Goal: Task Accomplishment & Management: Complete application form

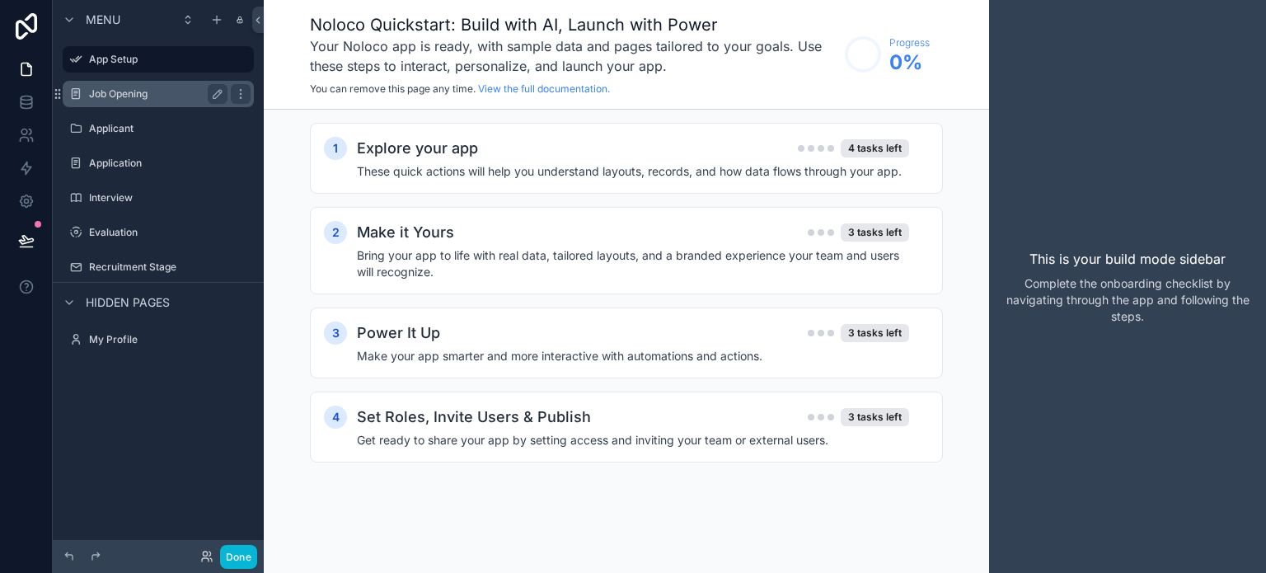
click at [109, 98] on label "Job Opening" at bounding box center [155, 93] width 132 height 13
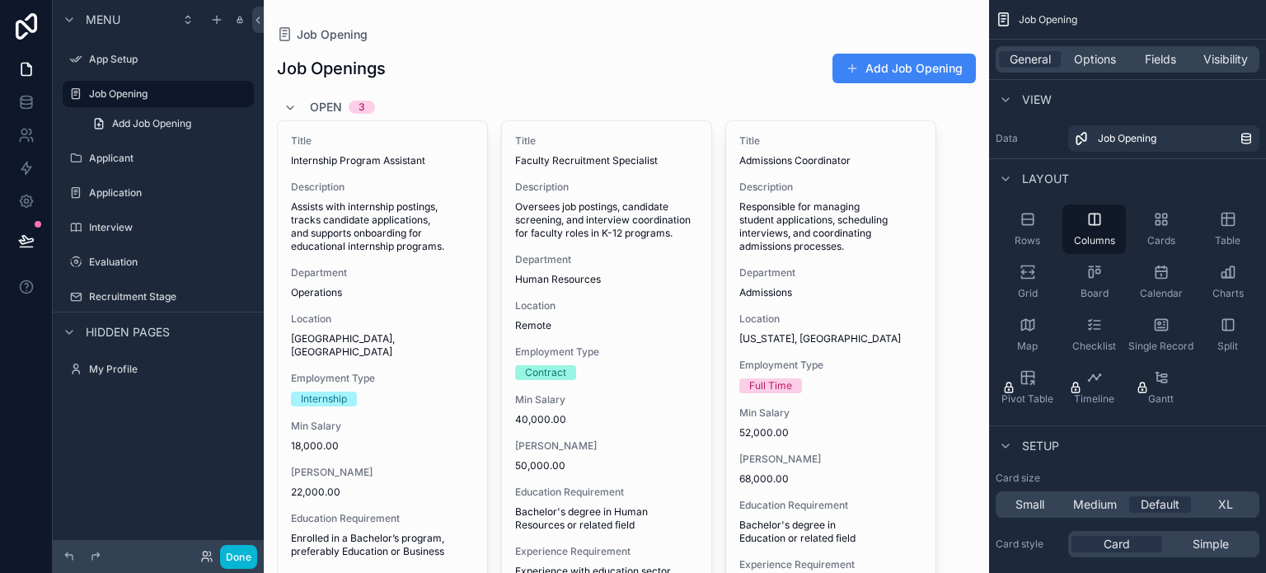
click at [935, 75] on div "scrollable content" at bounding box center [626, 493] width 725 height 986
click at [921, 72] on button "Add Job Opening" at bounding box center [903, 69] width 143 height 30
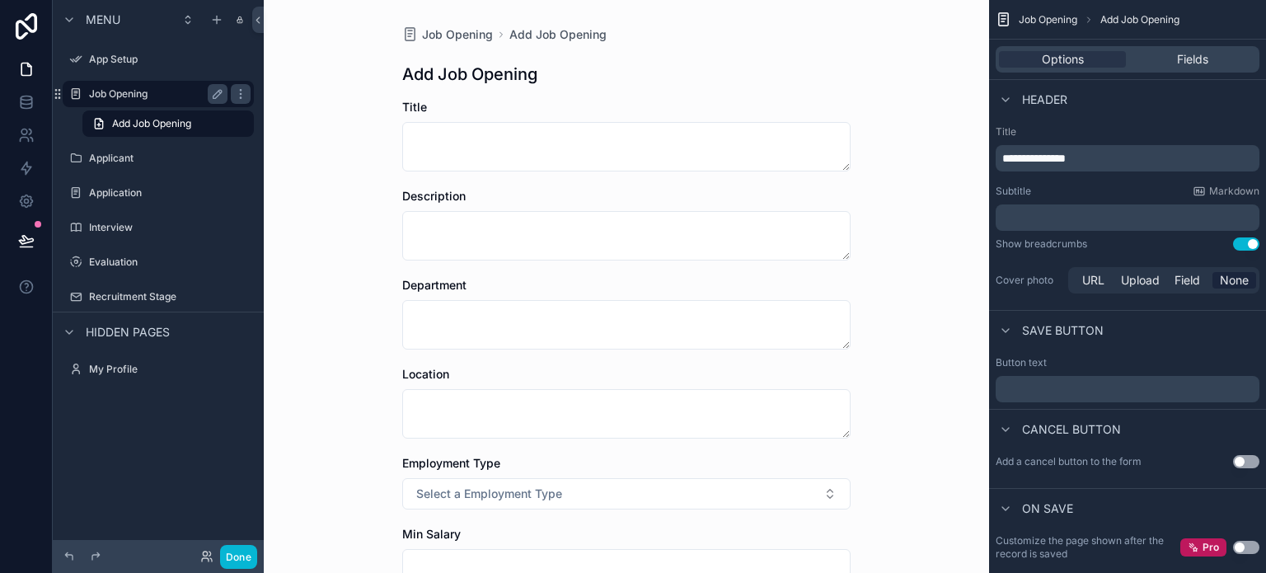
click at [129, 96] on label "Job Opening" at bounding box center [155, 93] width 132 height 13
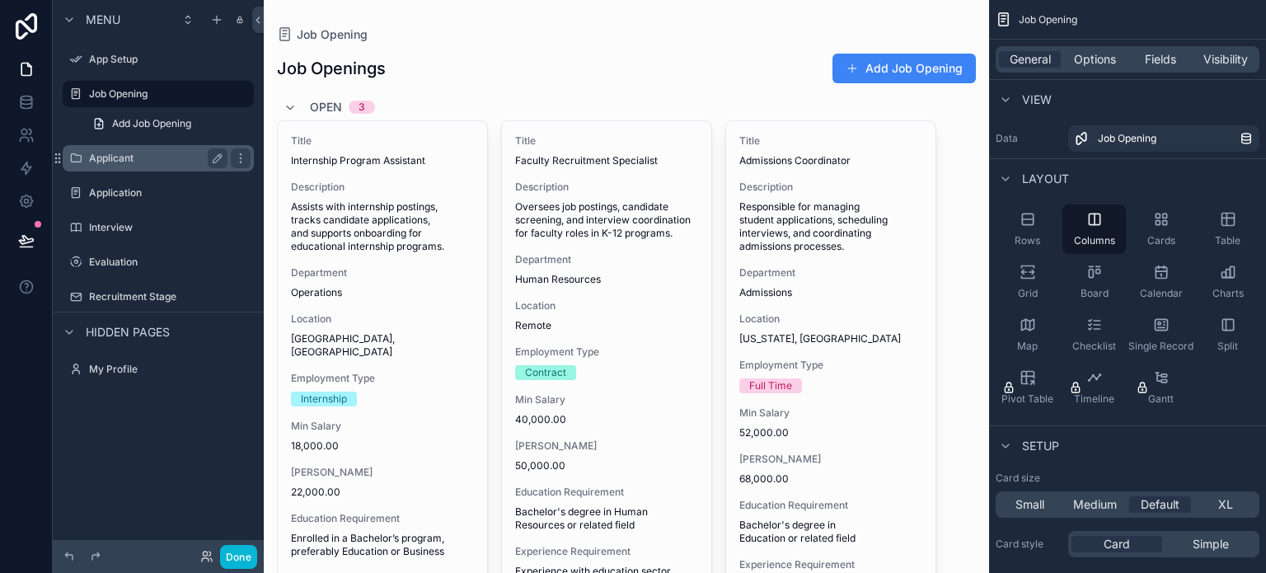
click at [108, 154] on label "Applicant" at bounding box center [155, 158] width 132 height 13
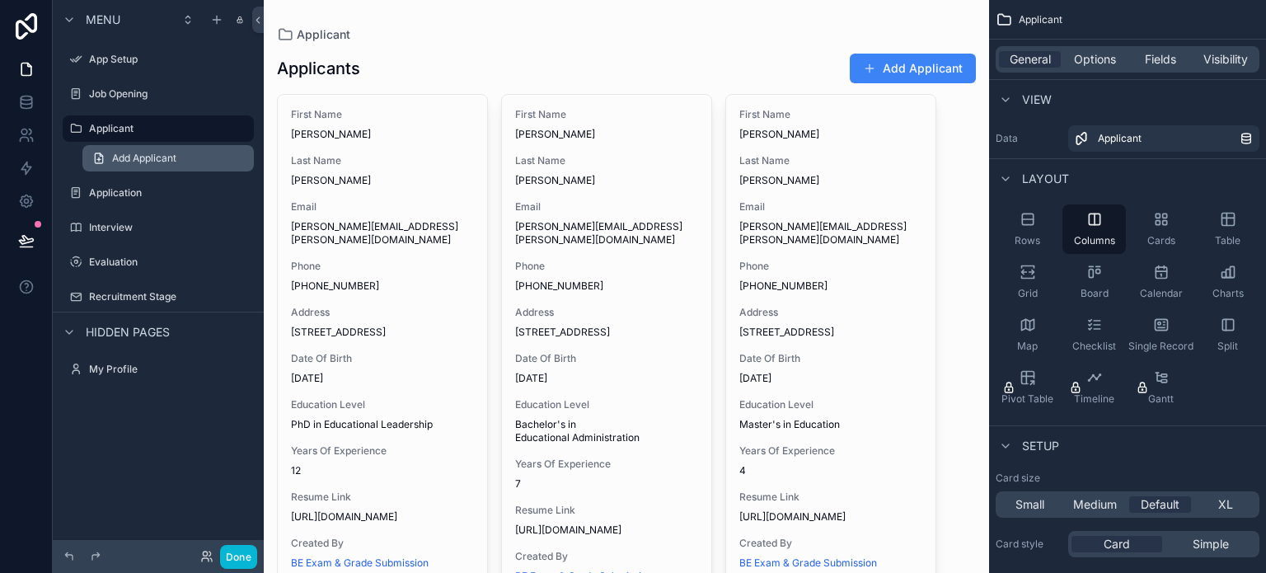
click at [161, 164] on span "Add Applicant" at bounding box center [144, 158] width 64 height 13
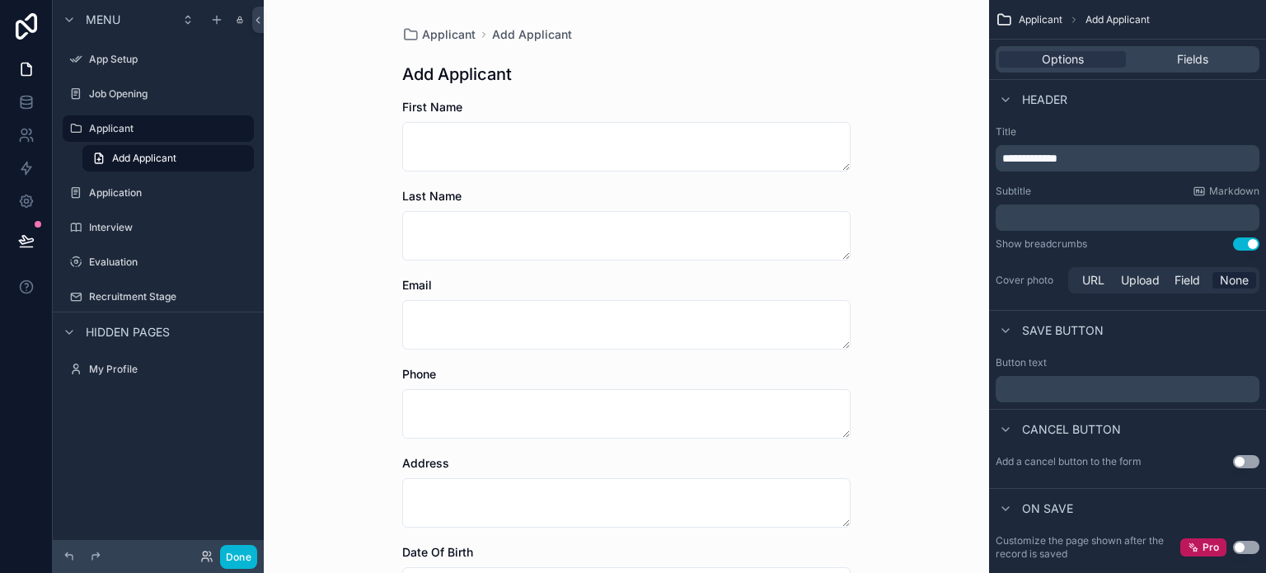
click at [673, 67] on div "Add Applicant" at bounding box center [626, 74] width 448 height 23
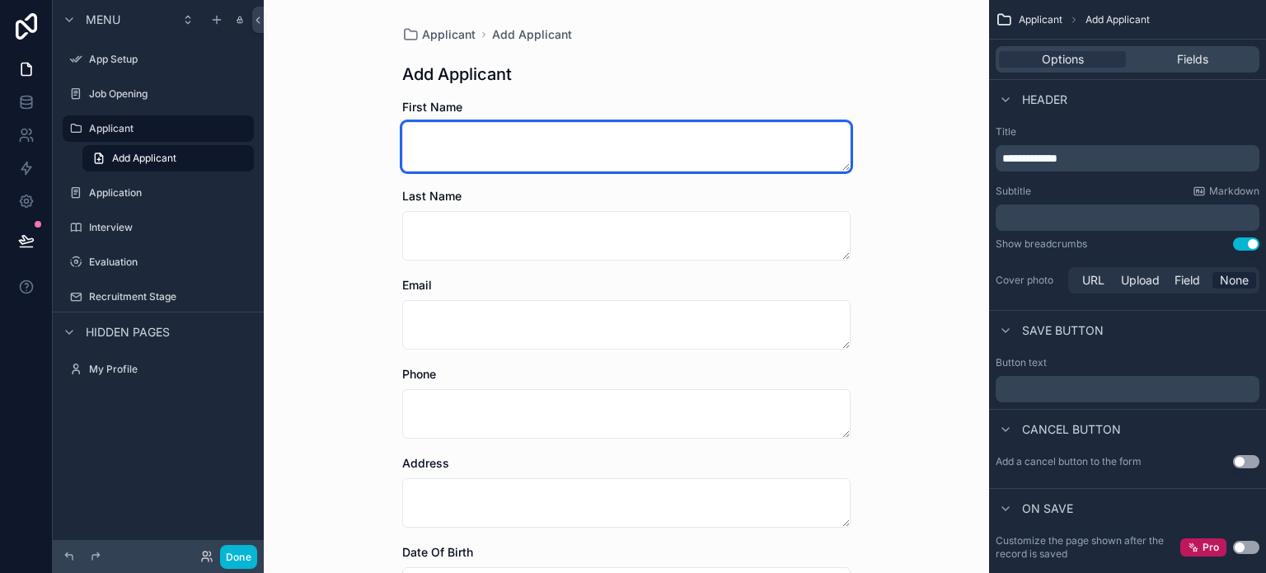
click at [625, 138] on textarea "scrollable content" at bounding box center [626, 146] width 448 height 49
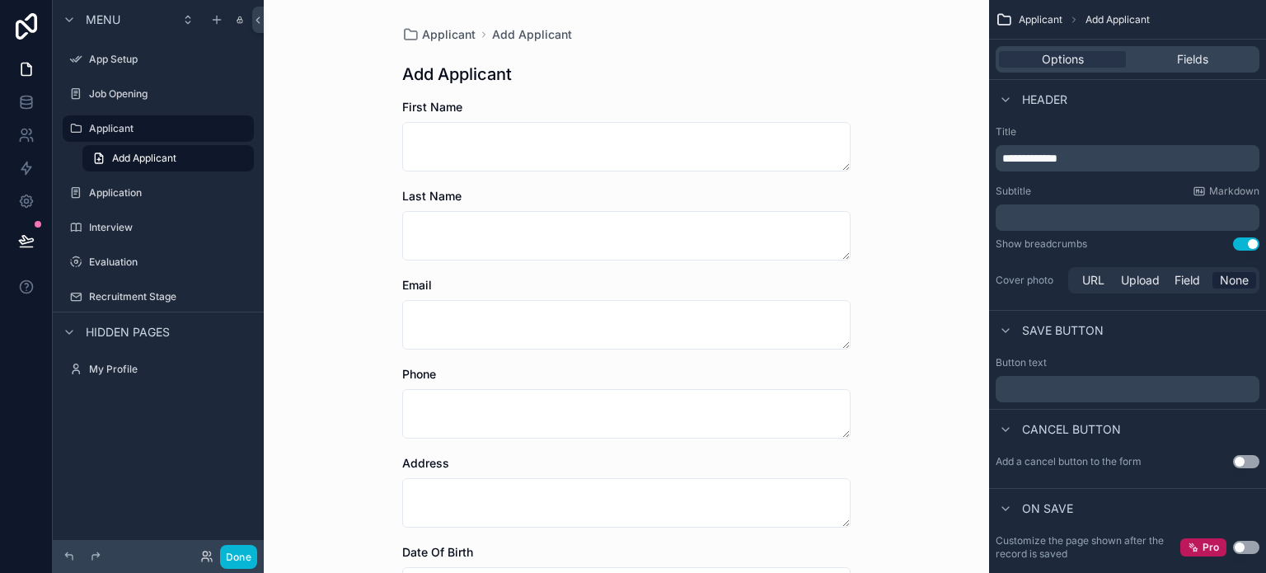
click at [625, 105] on div "First Name" at bounding box center [626, 107] width 448 height 16
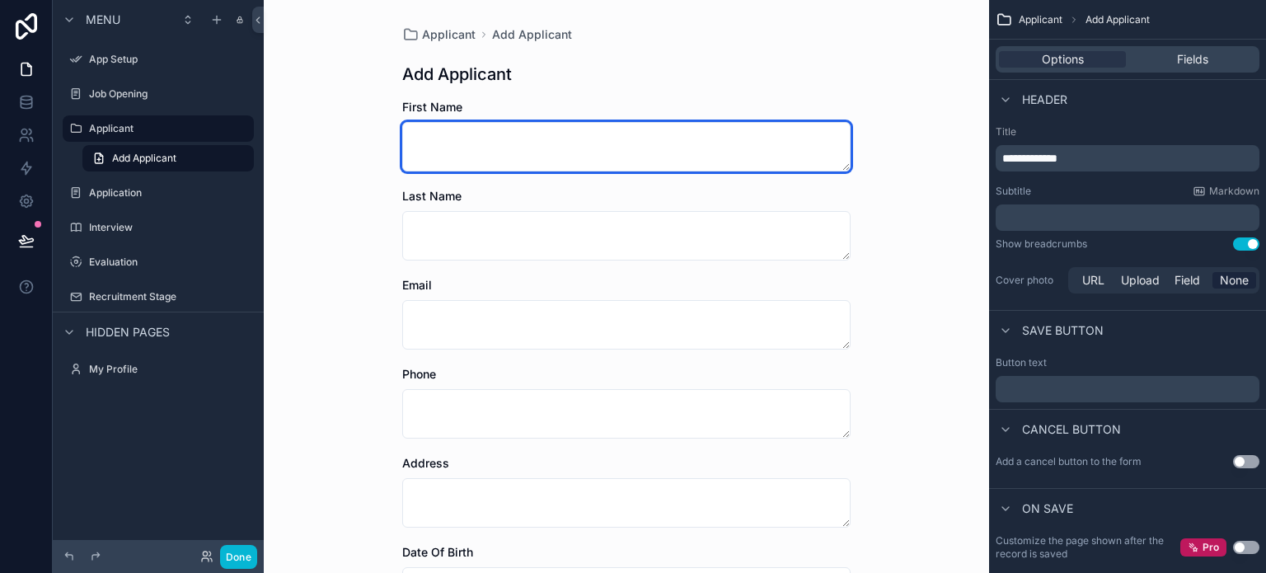
click at [605, 142] on textarea "scrollable content" at bounding box center [626, 146] width 448 height 49
click at [660, 152] on textarea "scrollable content" at bounding box center [626, 146] width 448 height 49
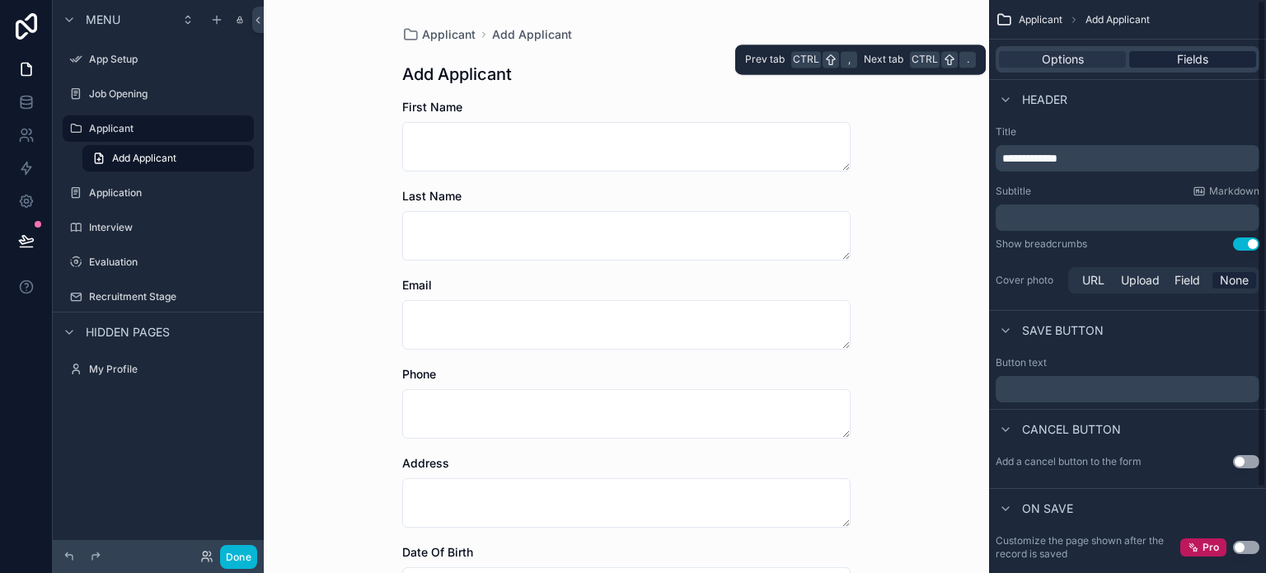
click at [1189, 57] on span "Fields" at bounding box center [1192, 59] width 31 height 16
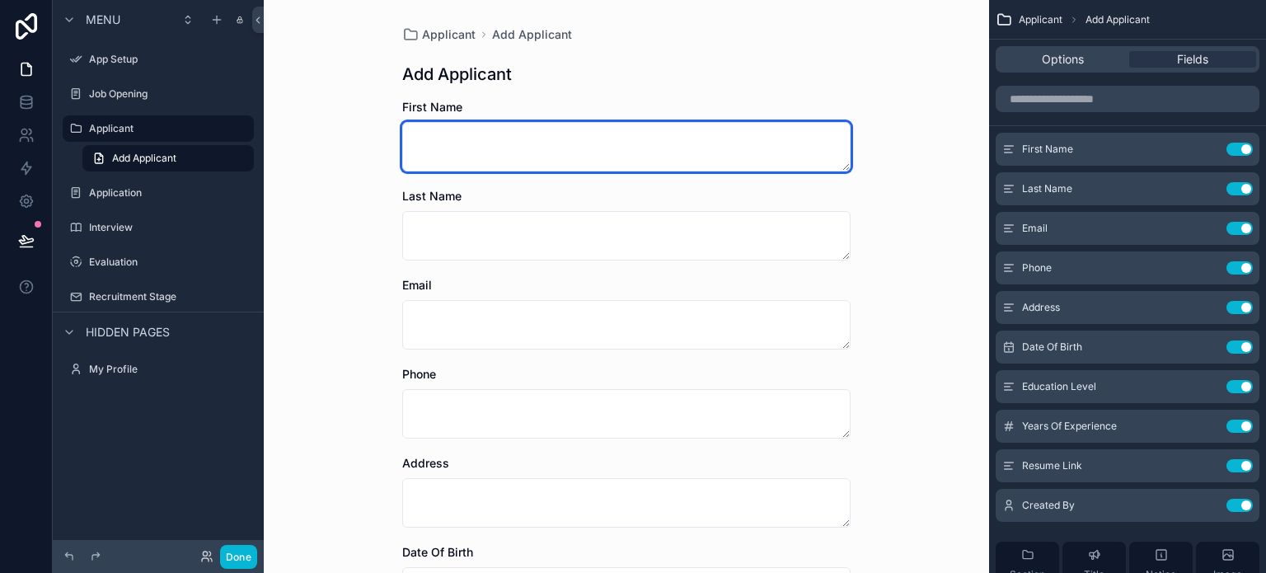
click at [716, 150] on textarea "scrollable content" at bounding box center [626, 146] width 448 height 49
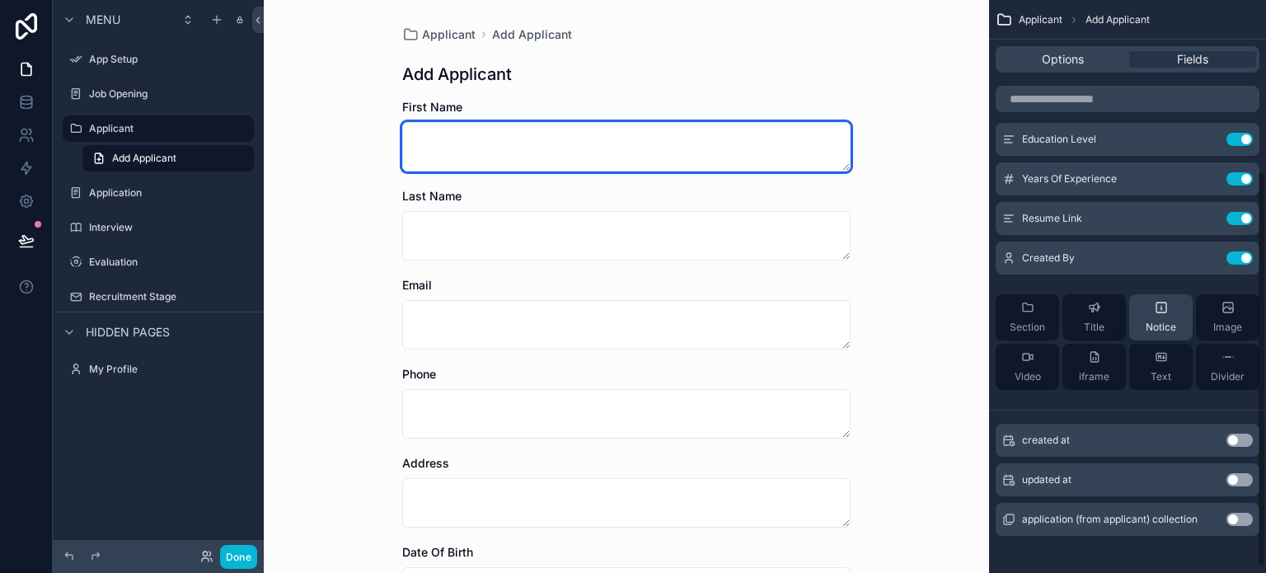
scroll to position [255, 0]
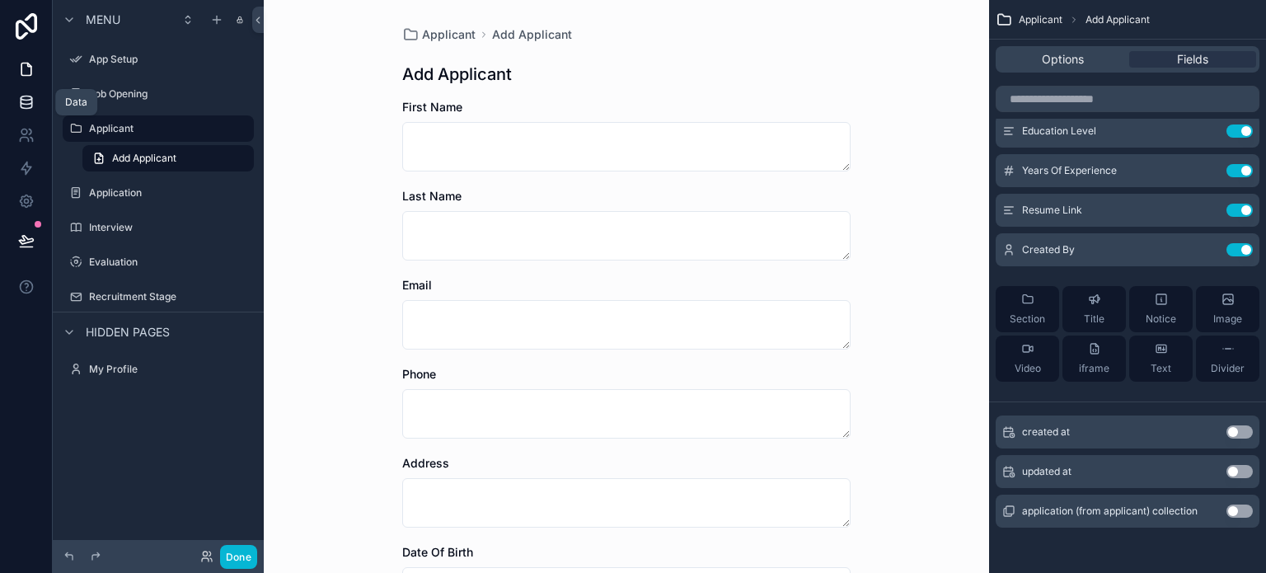
click at [21, 102] on icon at bounding box center [26, 105] width 11 height 7
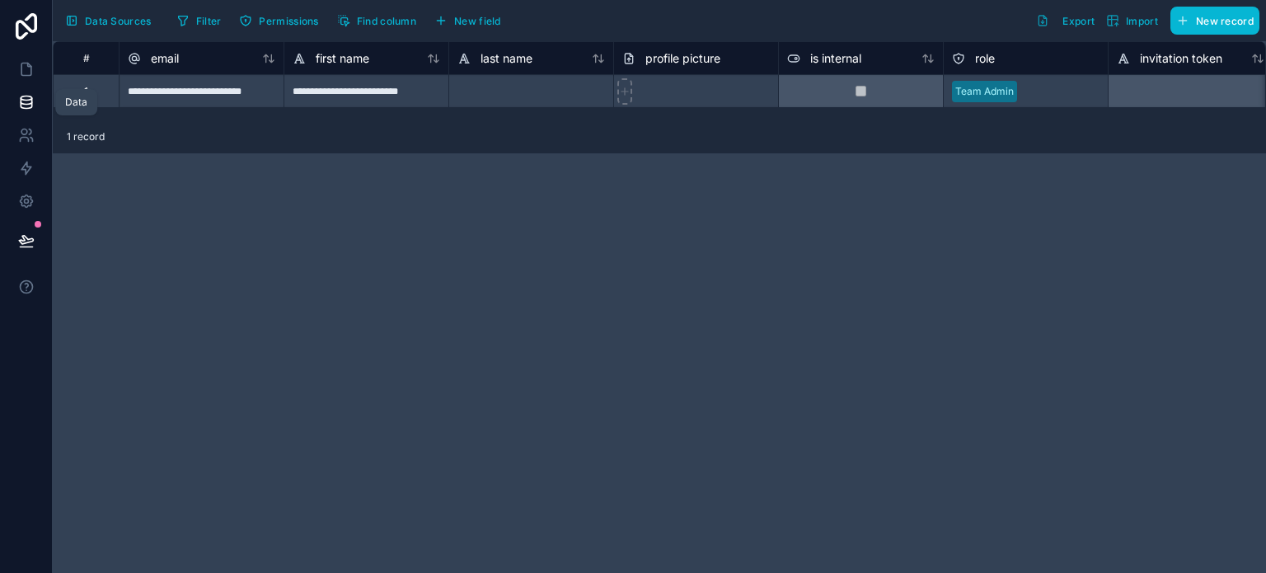
click at [32, 102] on icon at bounding box center [26, 102] width 16 height 16
click at [112, 24] on span "Data Sources" at bounding box center [118, 21] width 67 height 12
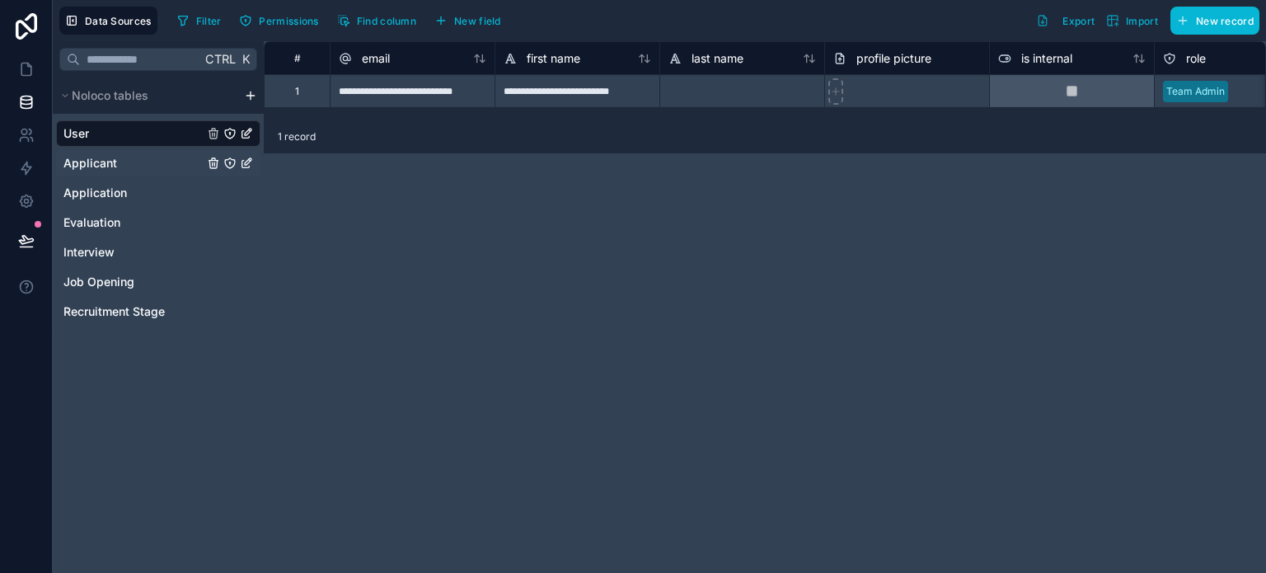
click at [128, 165] on link "Applicant" at bounding box center [133, 163] width 140 height 16
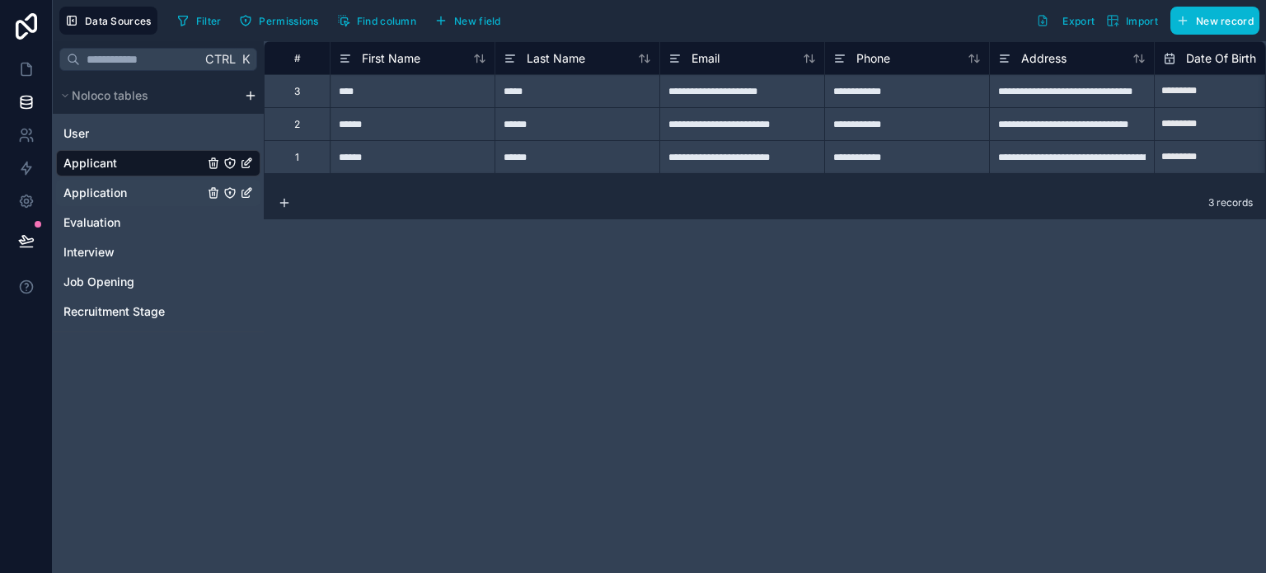
click at [109, 185] on span "Application" at bounding box center [94, 193] width 63 height 16
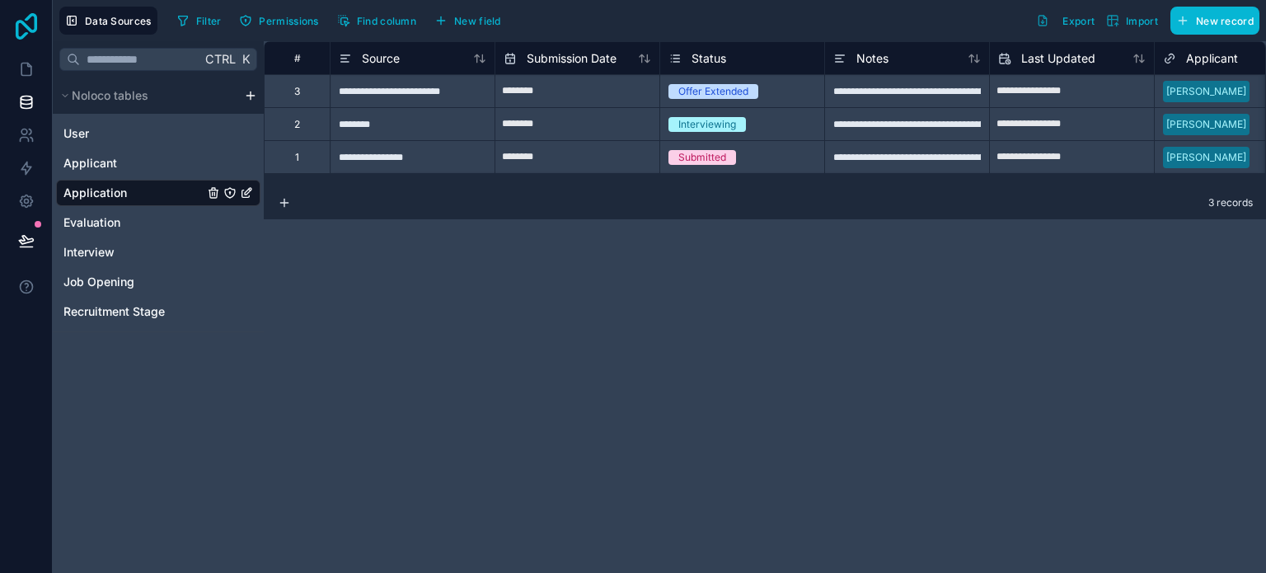
click at [37, 19] on icon at bounding box center [26, 26] width 33 height 26
click at [26, 24] on icon at bounding box center [26, 26] width 33 height 26
